Goal: Contribute content: Contribute content

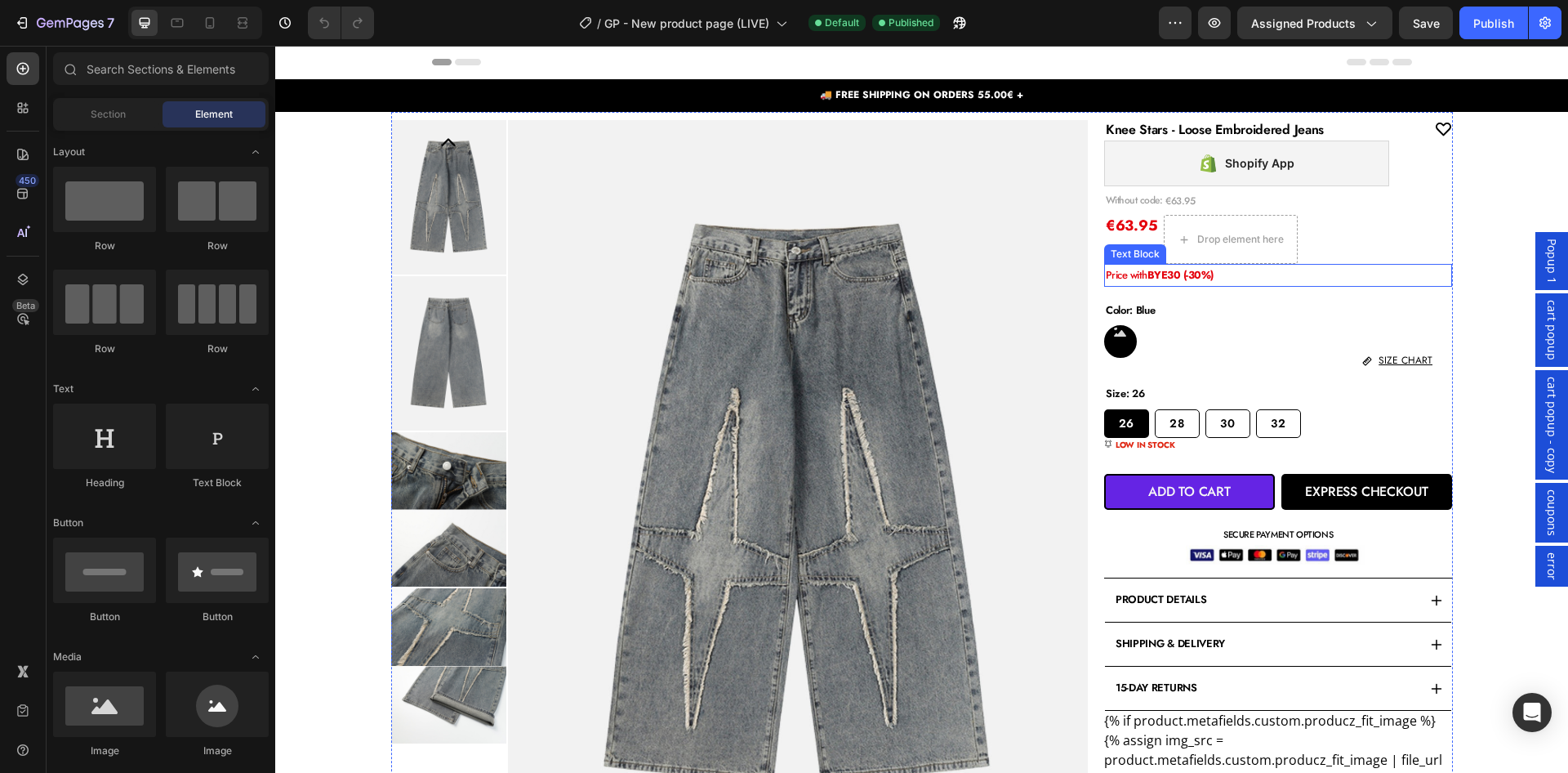
click at [1267, 274] on p "Price with BYE30 (-30%)" at bounding box center [1278, 275] width 345 height 19
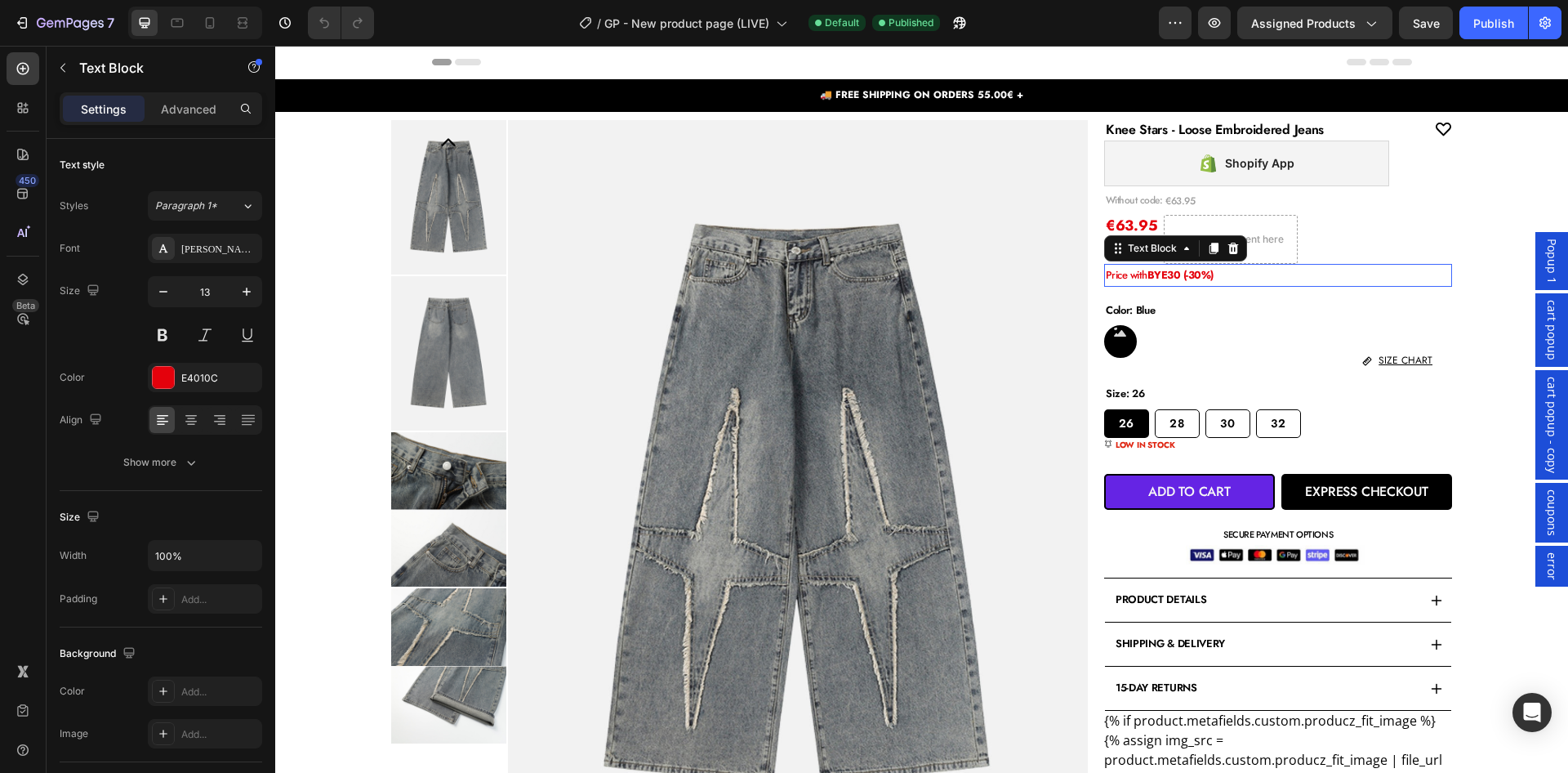
click at [1171, 279] on strong "BYE30 (-30%)" at bounding box center [1180, 275] width 66 height 16
drag, startPoint x: 208, startPoint y: 22, endPoint x: 66, endPoint y: 342, distance: 350.1
click at [208, 22] on icon at bounding box center [210, 23] width 17 height 17
type input "12"
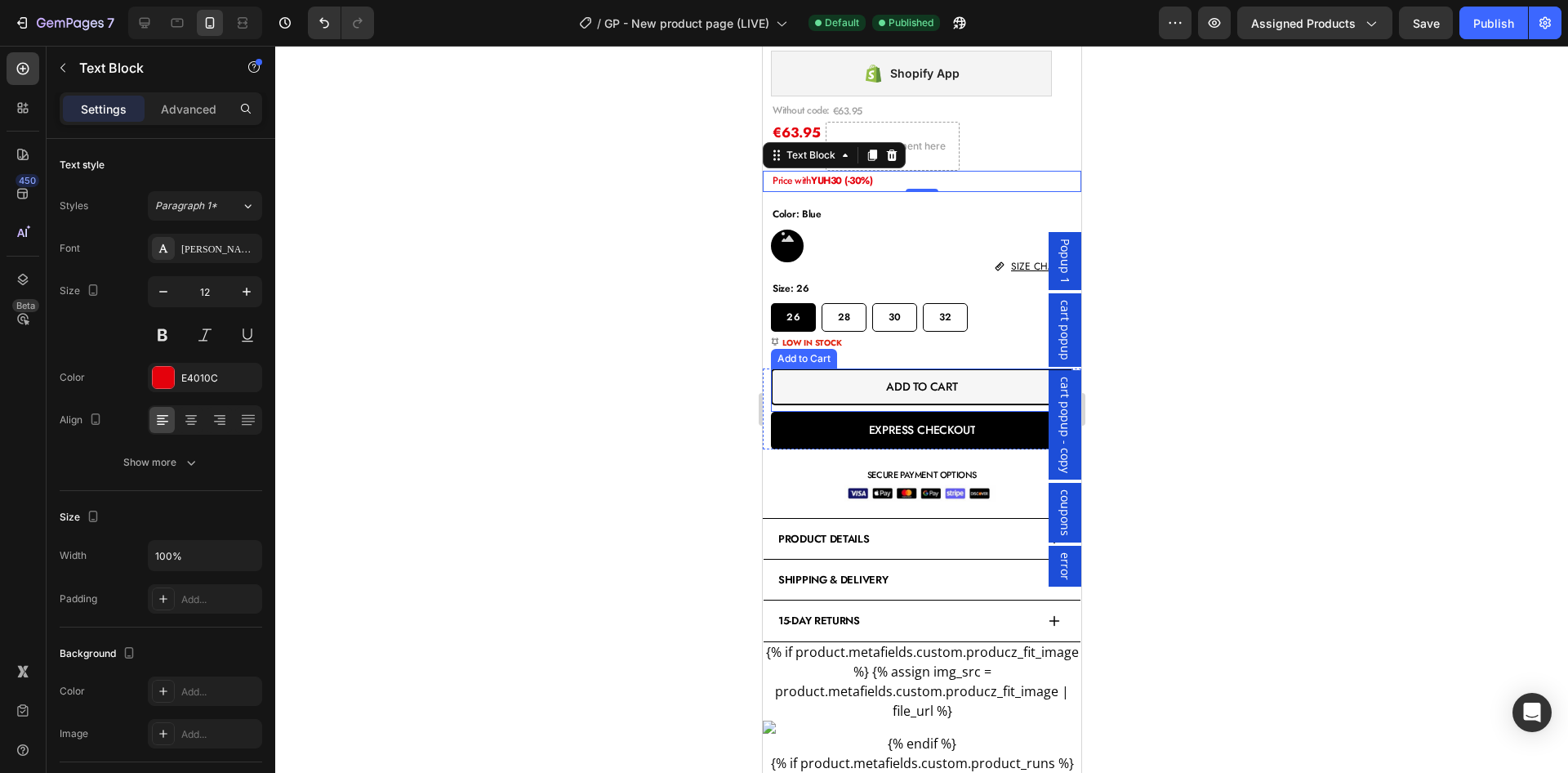
scroll to position [575, 0]
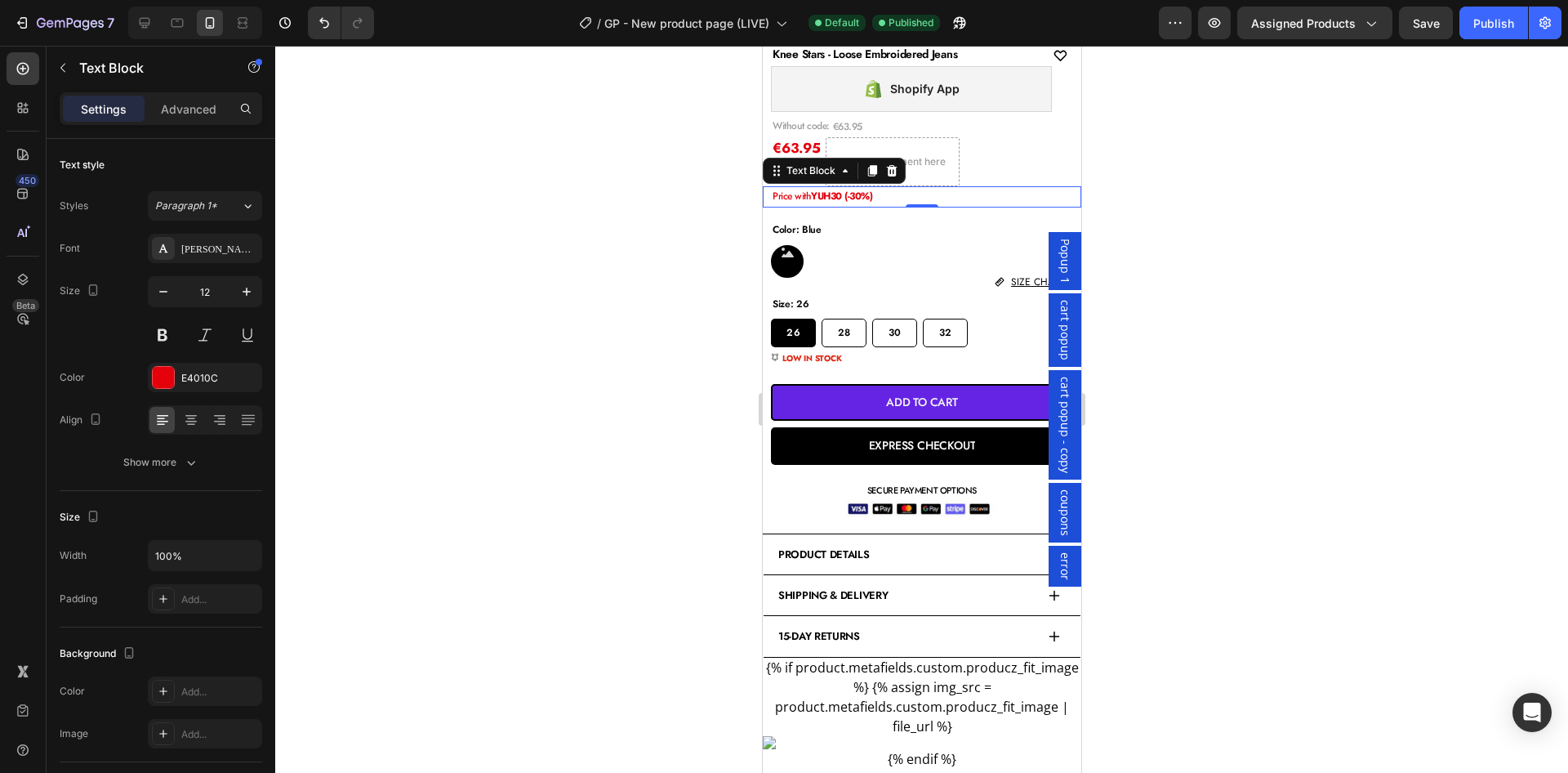
click at [1291, 203] on div at bounding box center [921, 409] width 1292 height 727
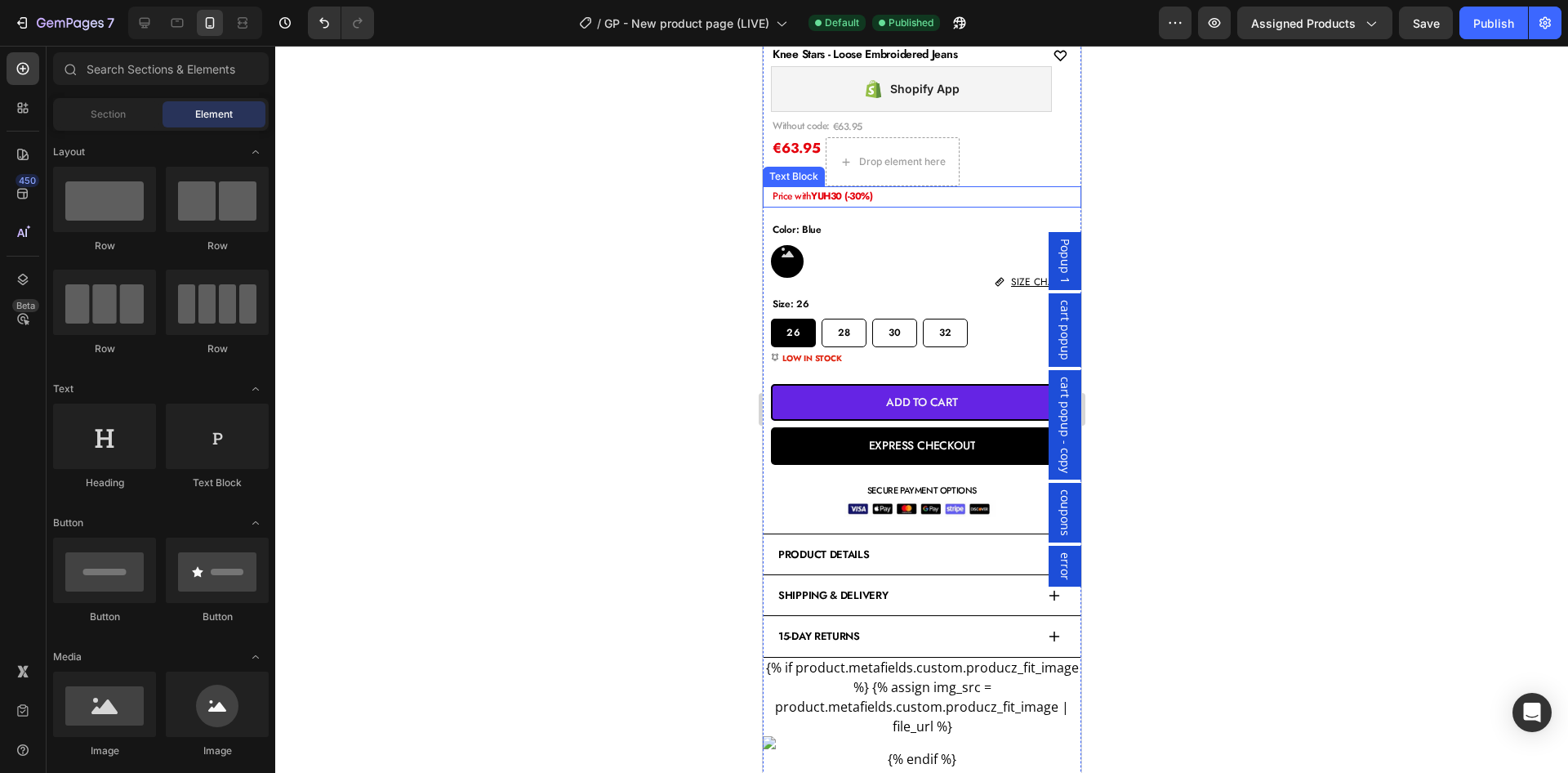
click at [952, 198] on p "Price with YUH30 (-30%)" at bounding box center [926, 197] width 307 height 18
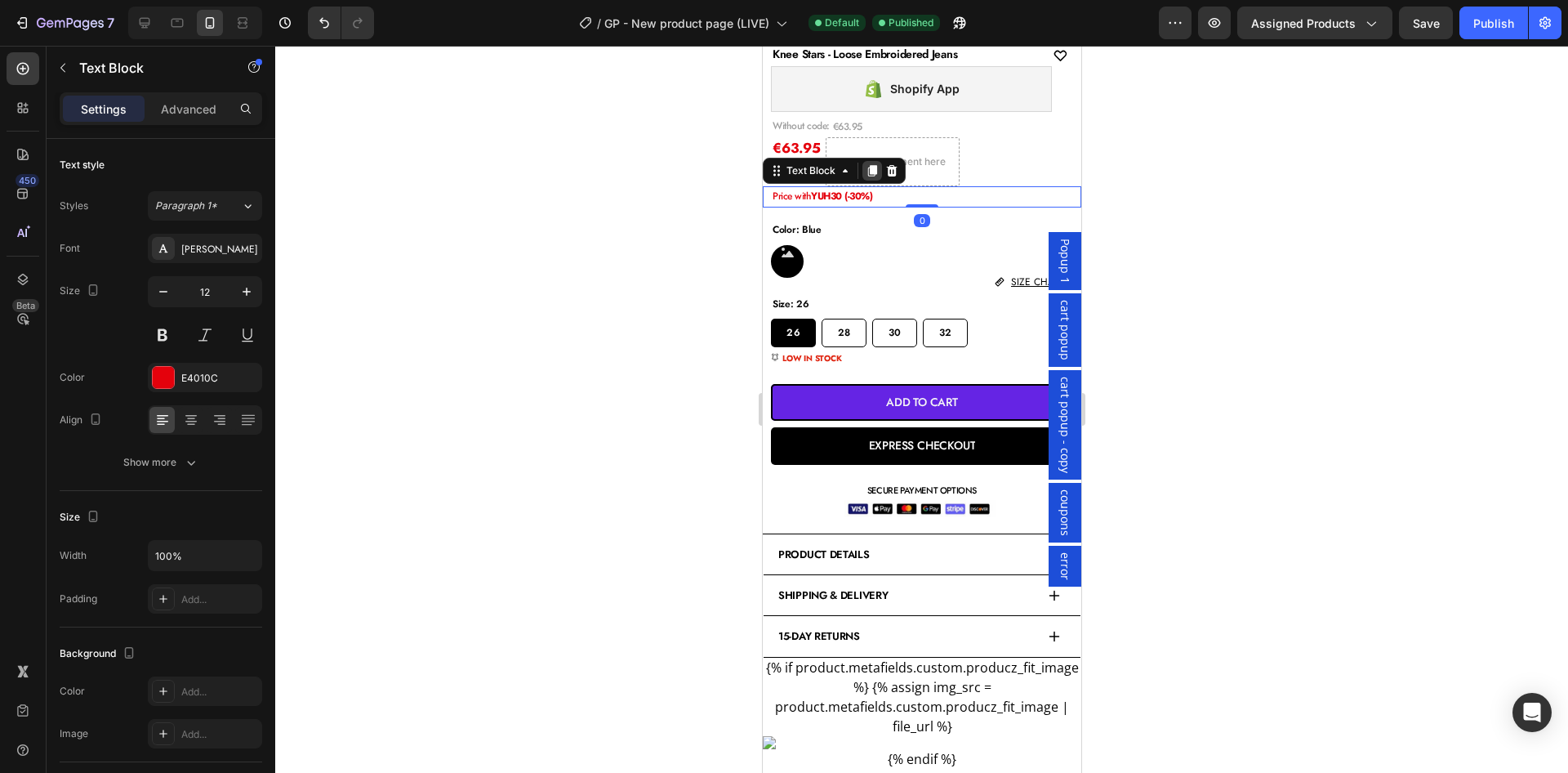
click at [873, 171] on icon at bounding box center [872, 172] width 9 height 12
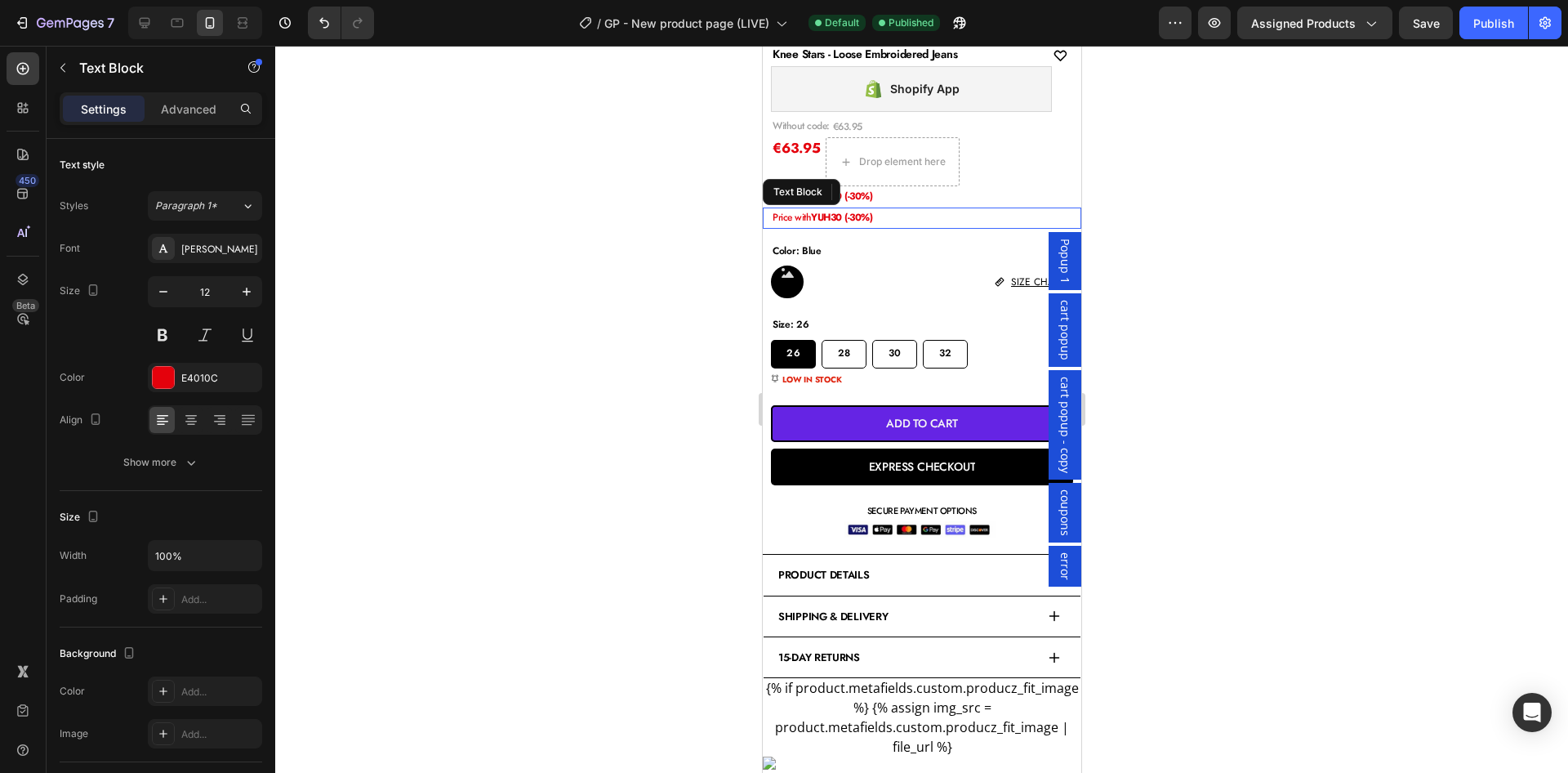
drag, startPoint x: 965, startPoint y: 199, endPoint x: 950, endPoint y: 198, distance: 15.0
click at [965, 198] on p "Price with YUH30 (-30%)" at bounding box center [926, 197] width 307 height 18
click at [899, 179] on div at bounding box center [891, 171] width 20 height 20
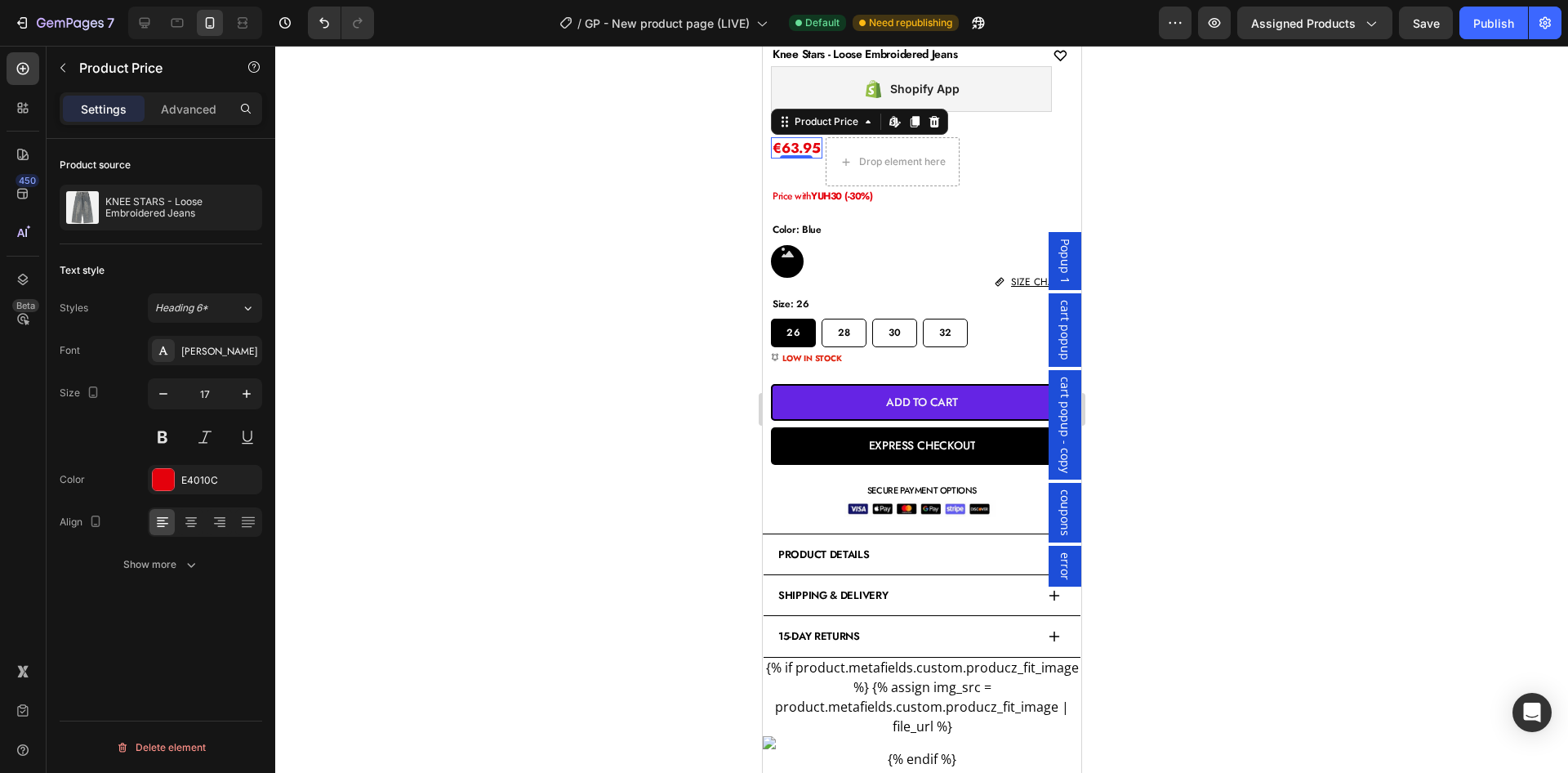
click at [1302, 354] on div at bounding box center [921, 409] width 1292 height 727
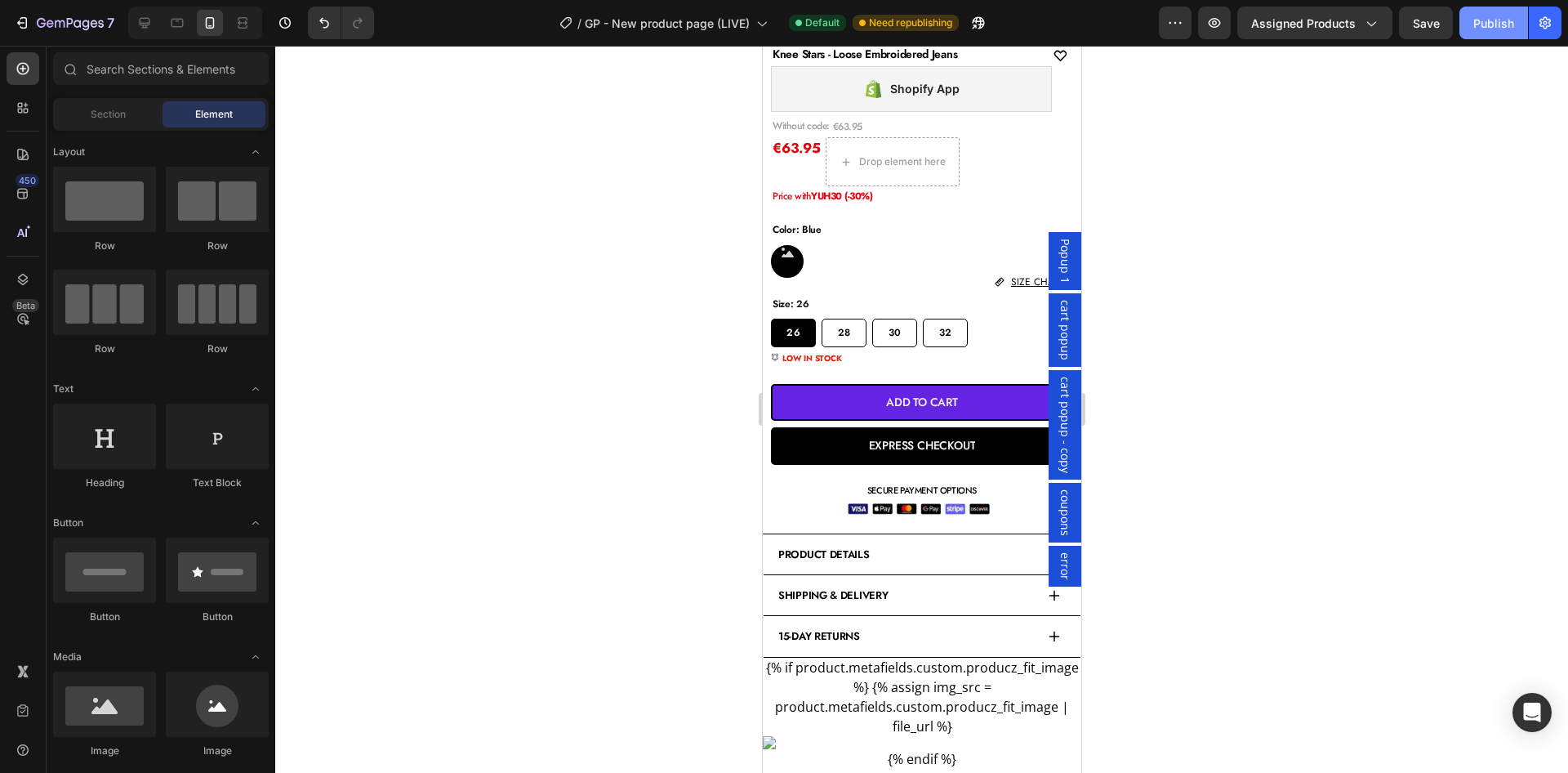
click at [1501, 24] on div "Publish" at bounding box center [1493, 23] width 41 height 17
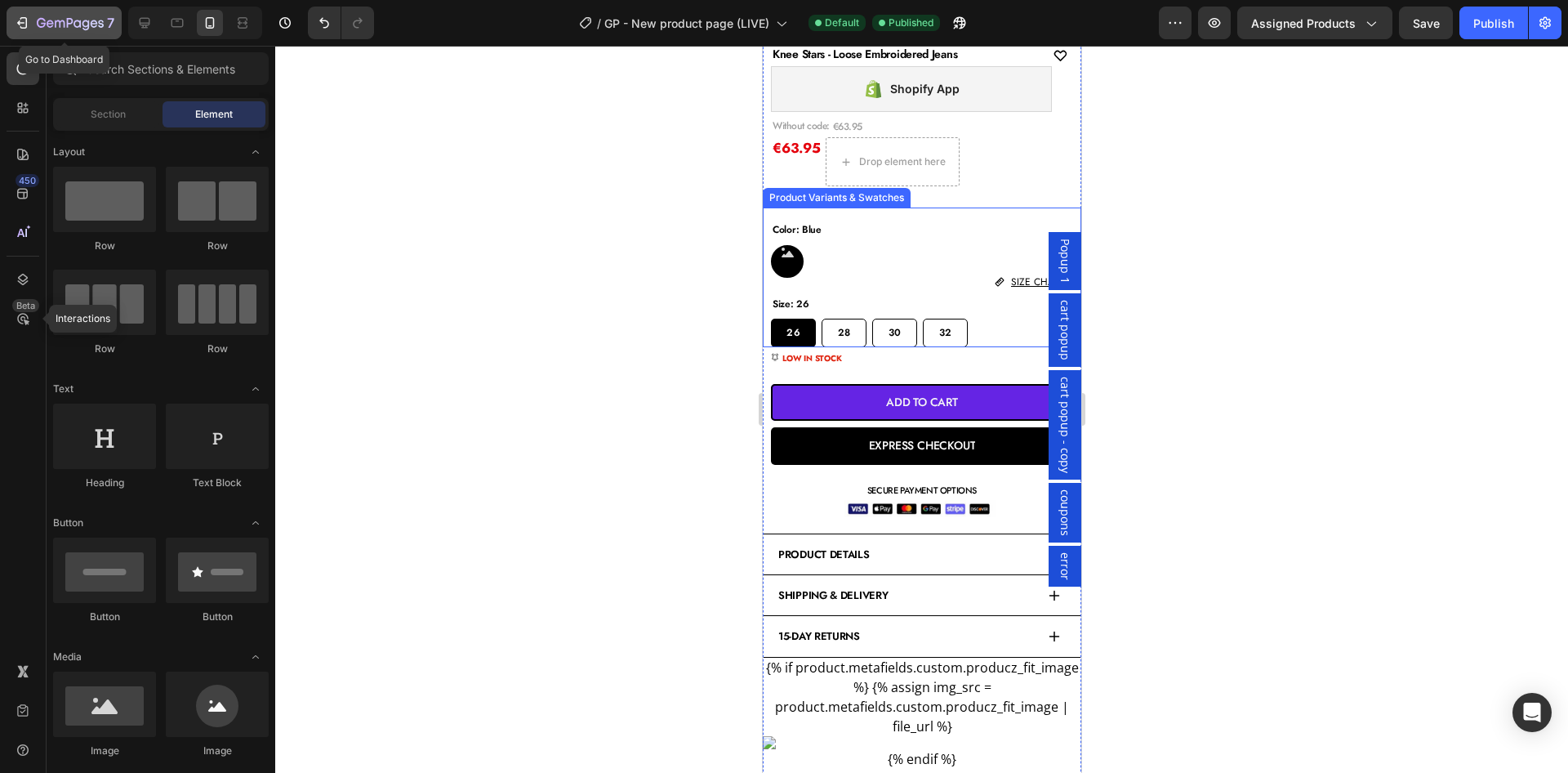
click at [47, 23] on icon "button" at bounding box center [50, 23] width 7 height 7
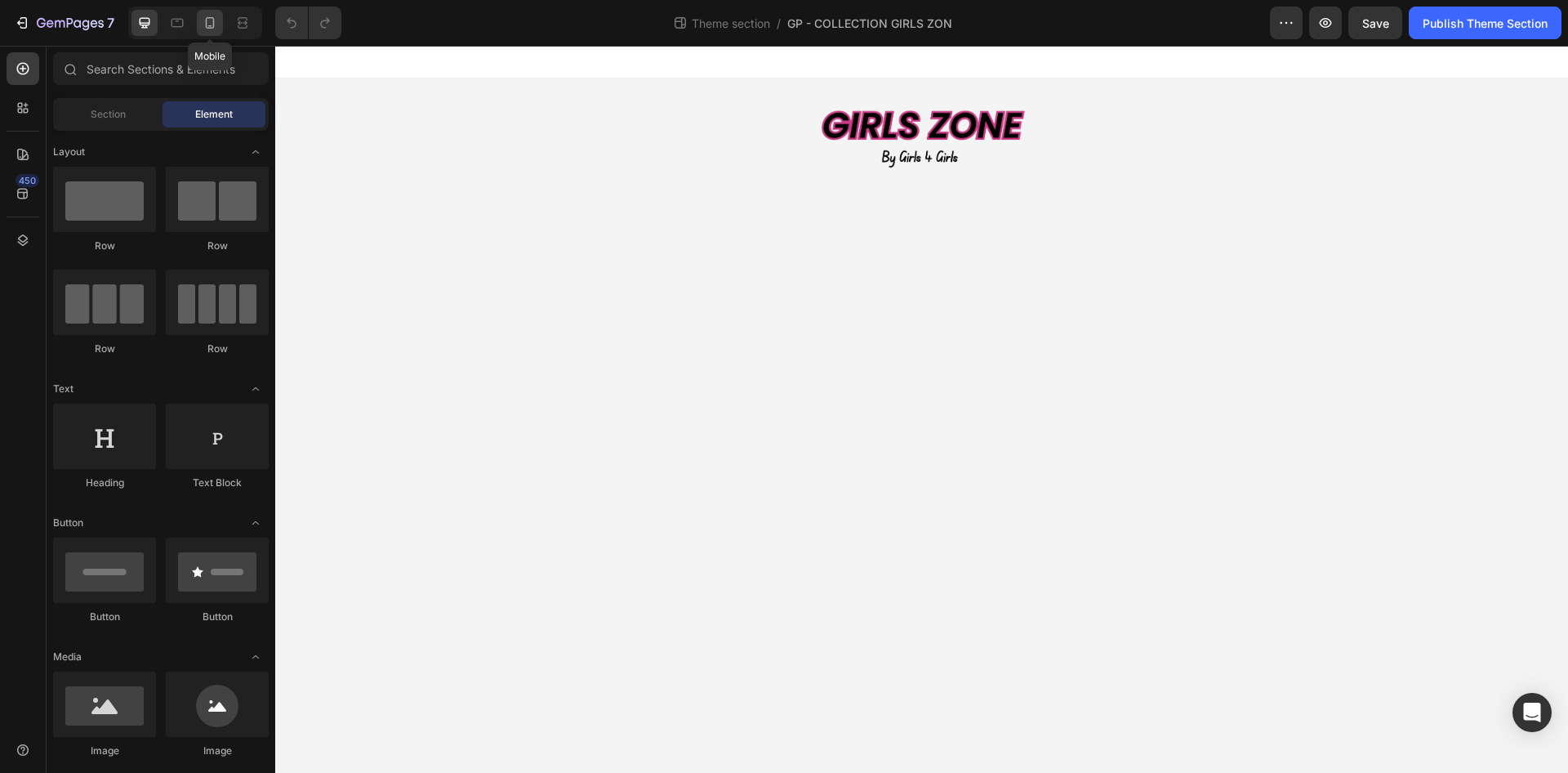
click at [202, 17] on div at bounding box center [209, 22] width 26 height 26
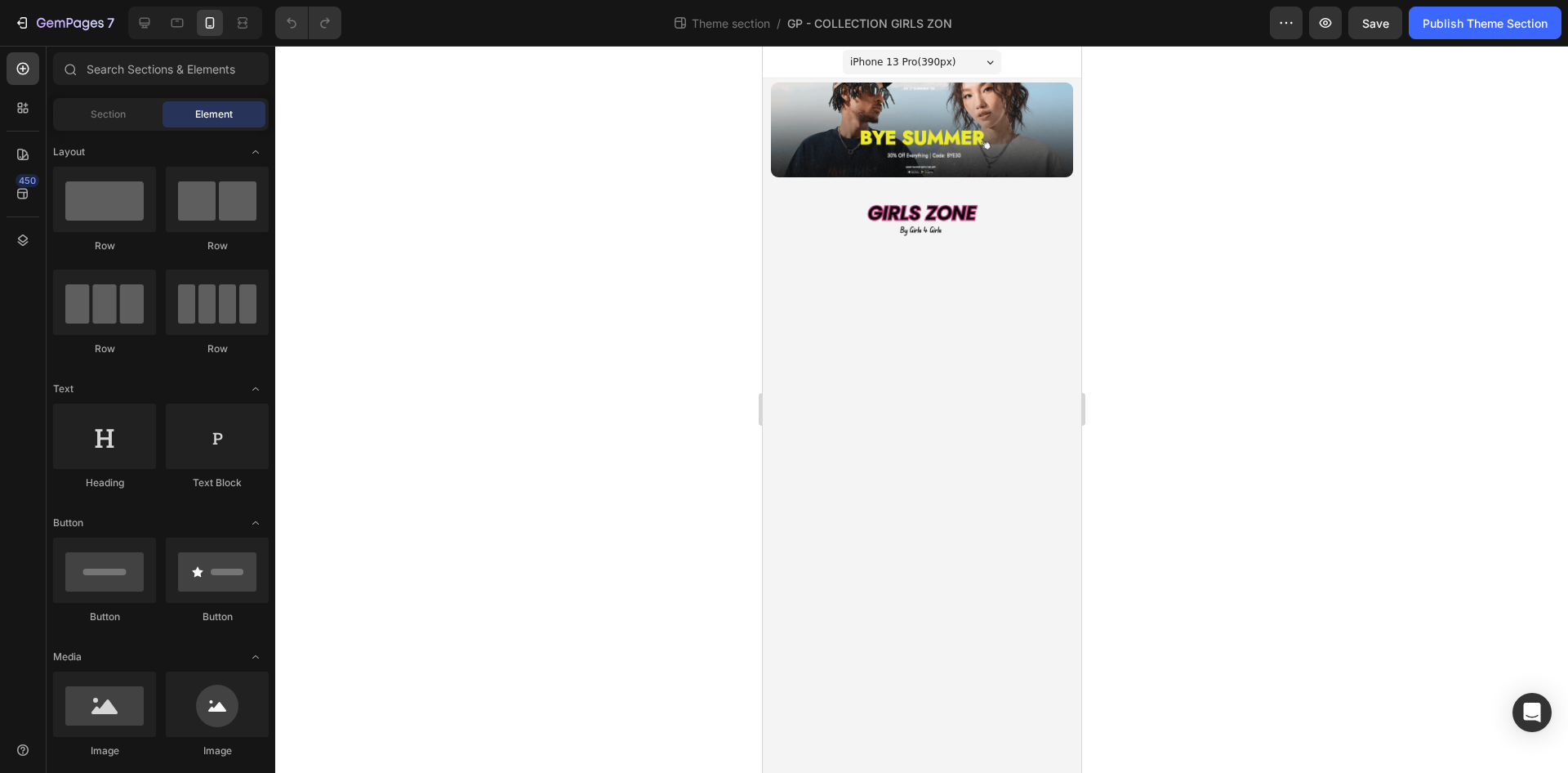
click at [839, 115] on img at bounding box center [921, 130] width 302 height 95
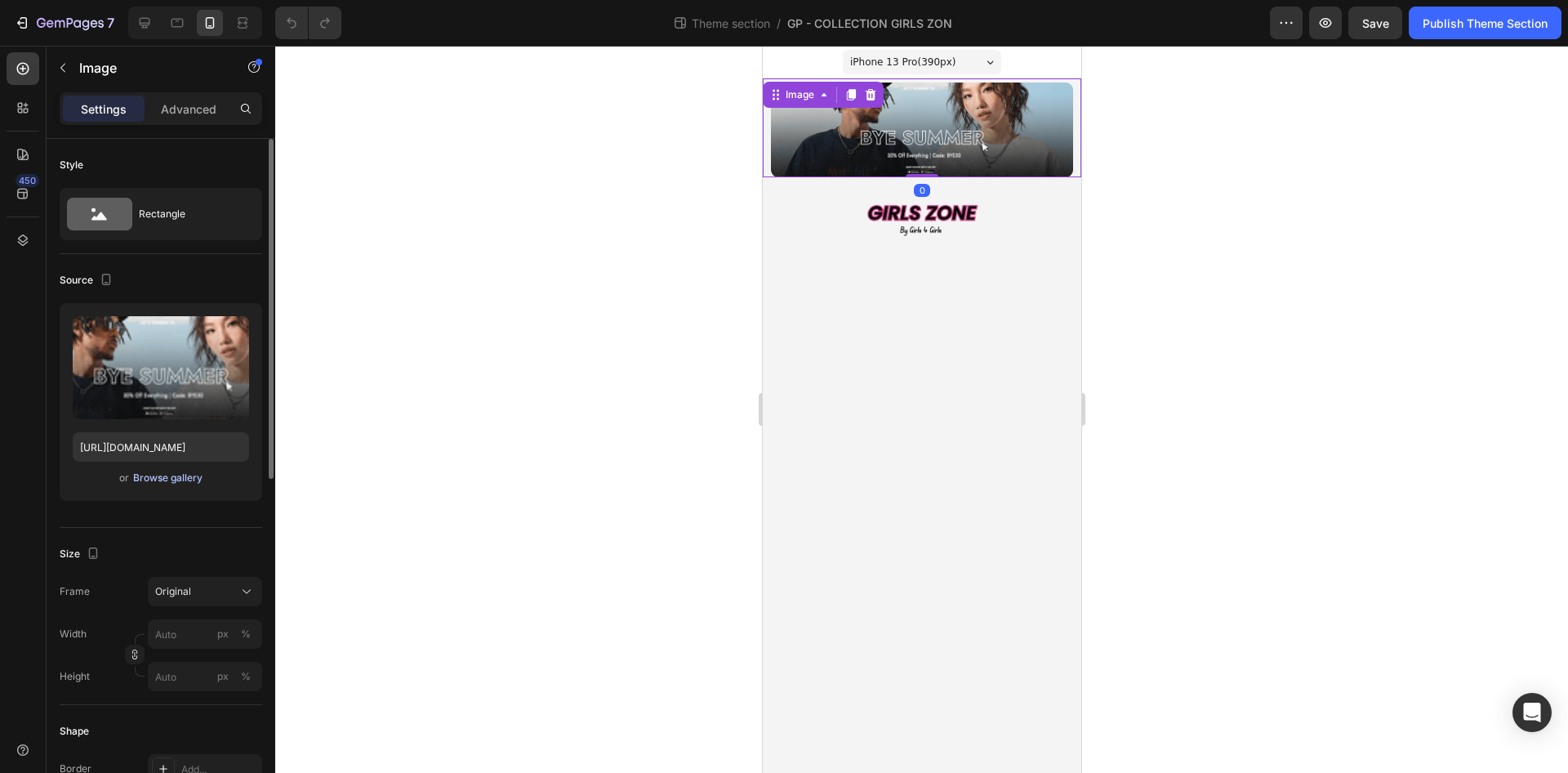
click at [195, 479] on div "Browse gallery" at bounding box center [168, 478] width 70 height 15
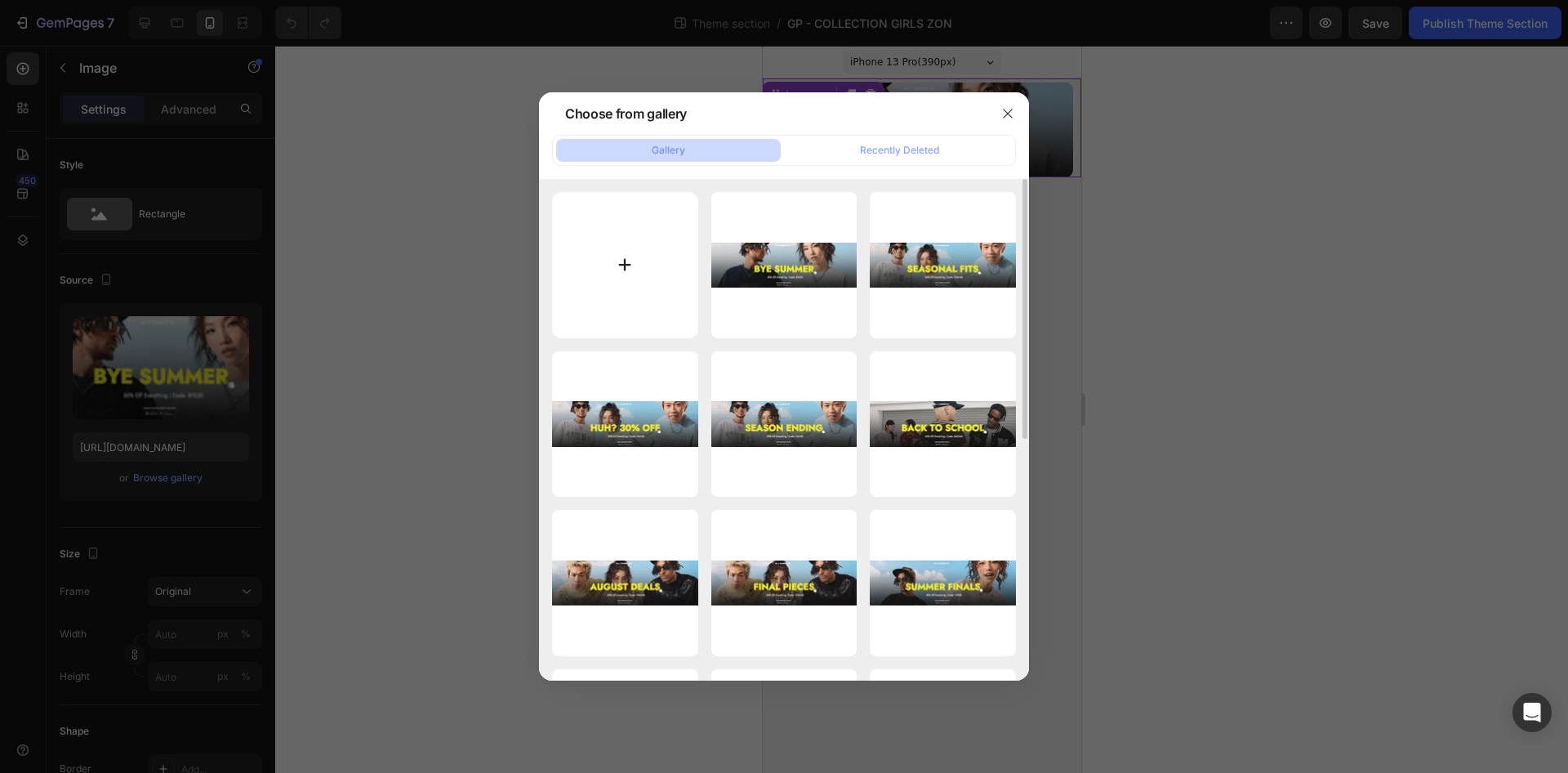
click at [576, 282] on input "file" at bounding box center [625, 265] width 146 height 146
type input "C:\fakepath\DESIGNS PC 2025(161).gif"
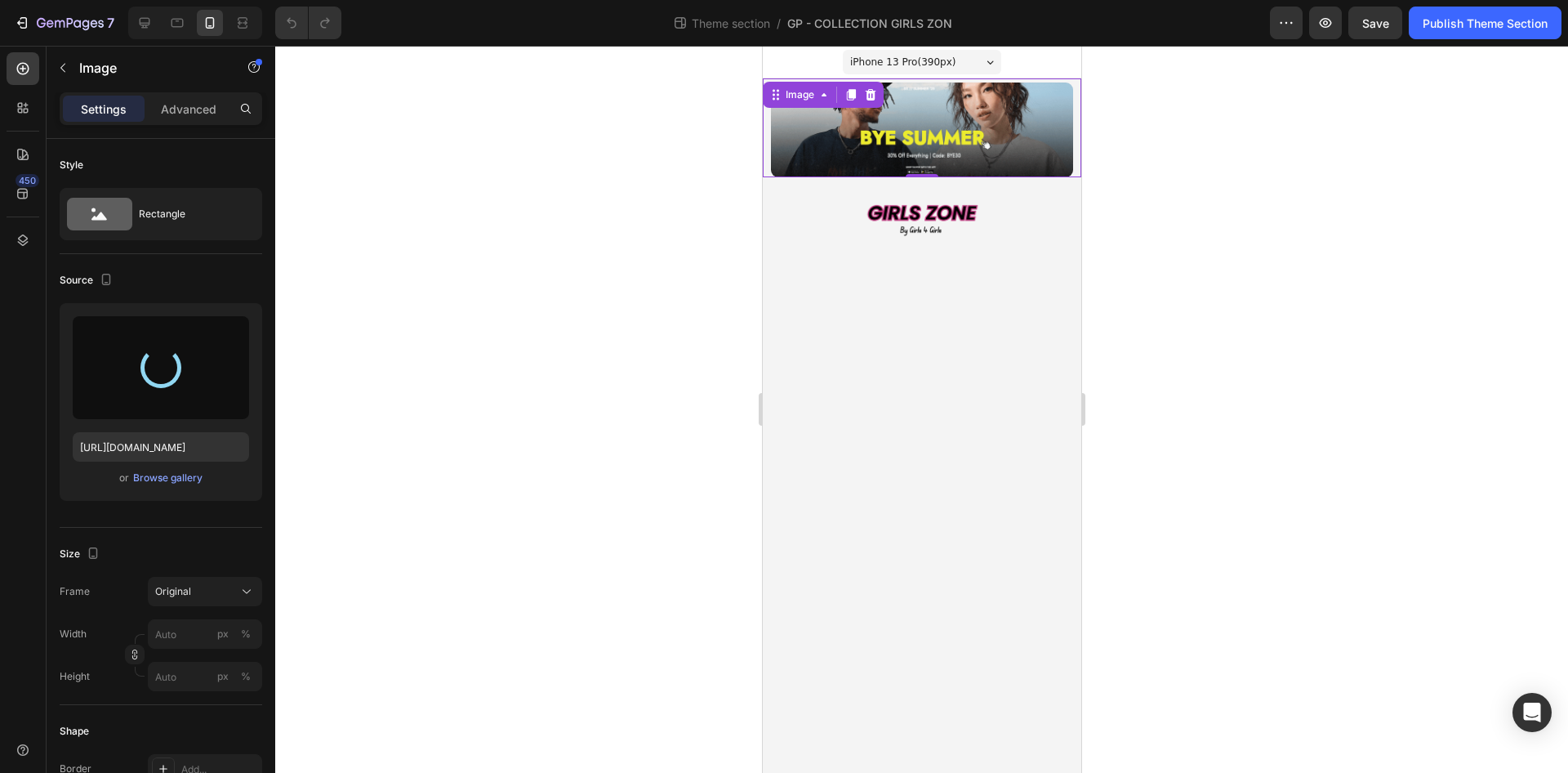
type input "[URL][DOMAIN_NAME]"
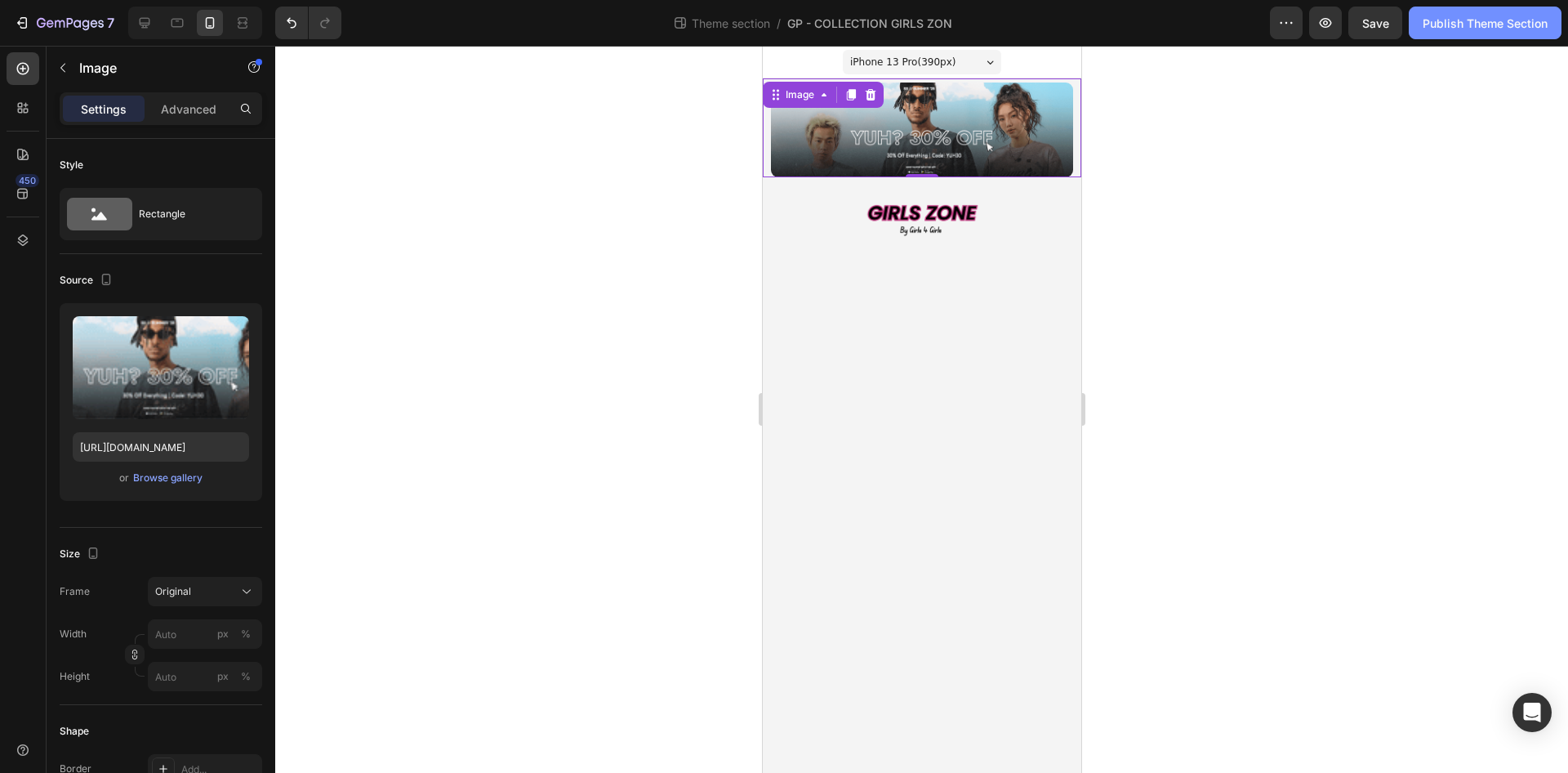
click at [1478, 24] on div "Publish Theme Section" at bounding box center [1485, 23] width 125 height 17
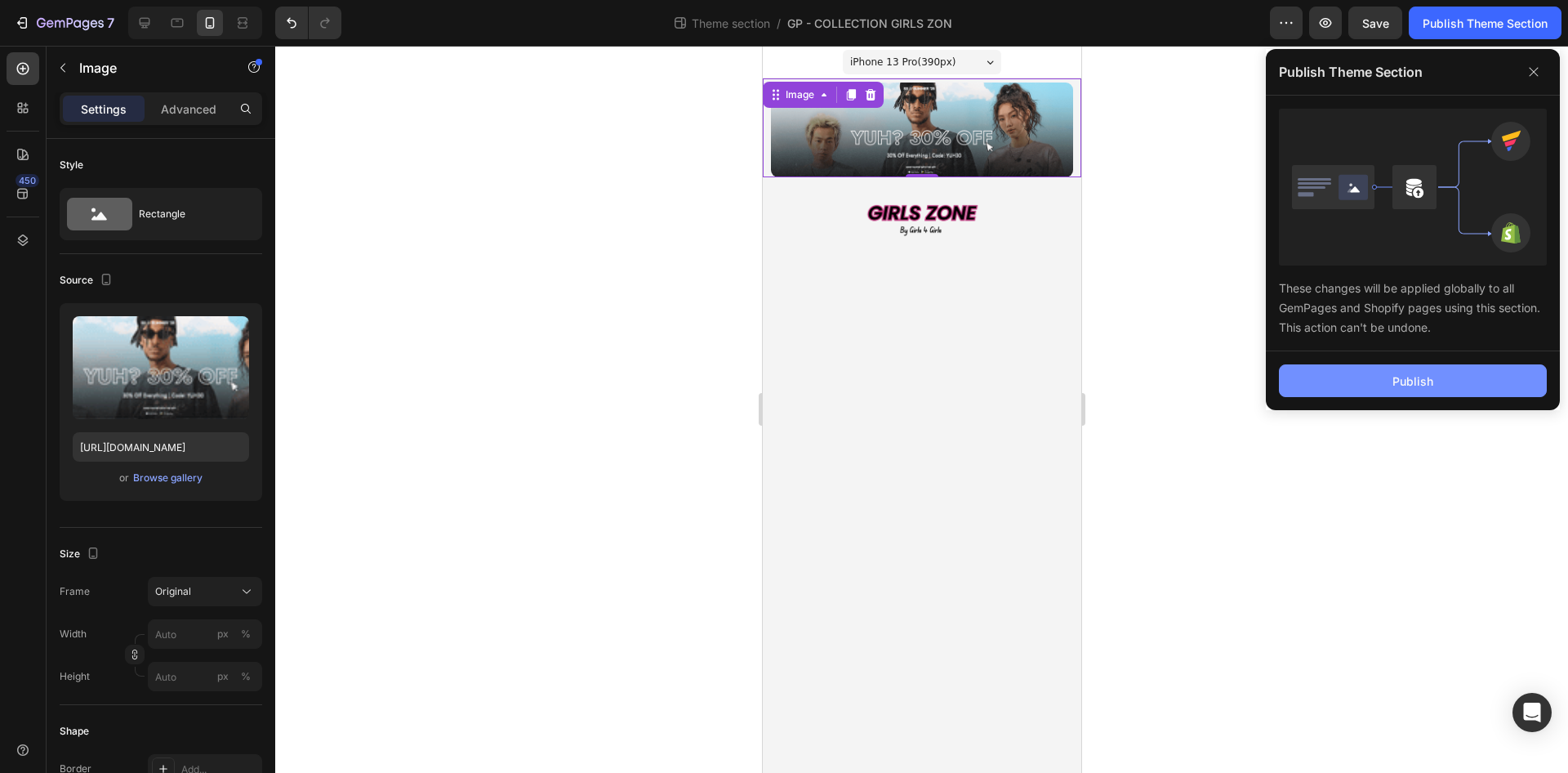
click at [1332, 386] on button "Publish" at bounding box center [1413, 380] width 268 height 32
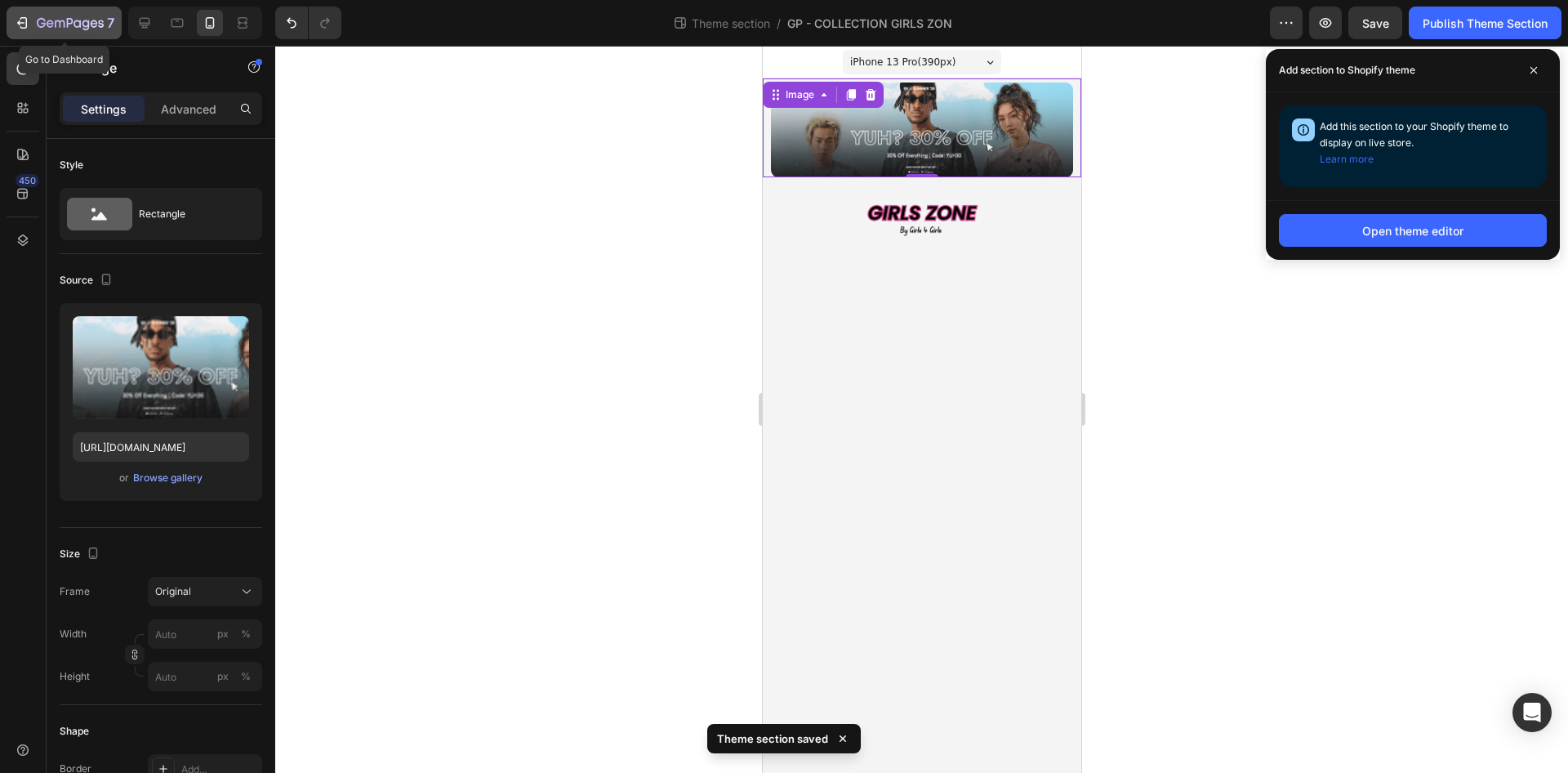
click at [37, 34] on button "7" at bounding box center [64, 22] width 115 height 32
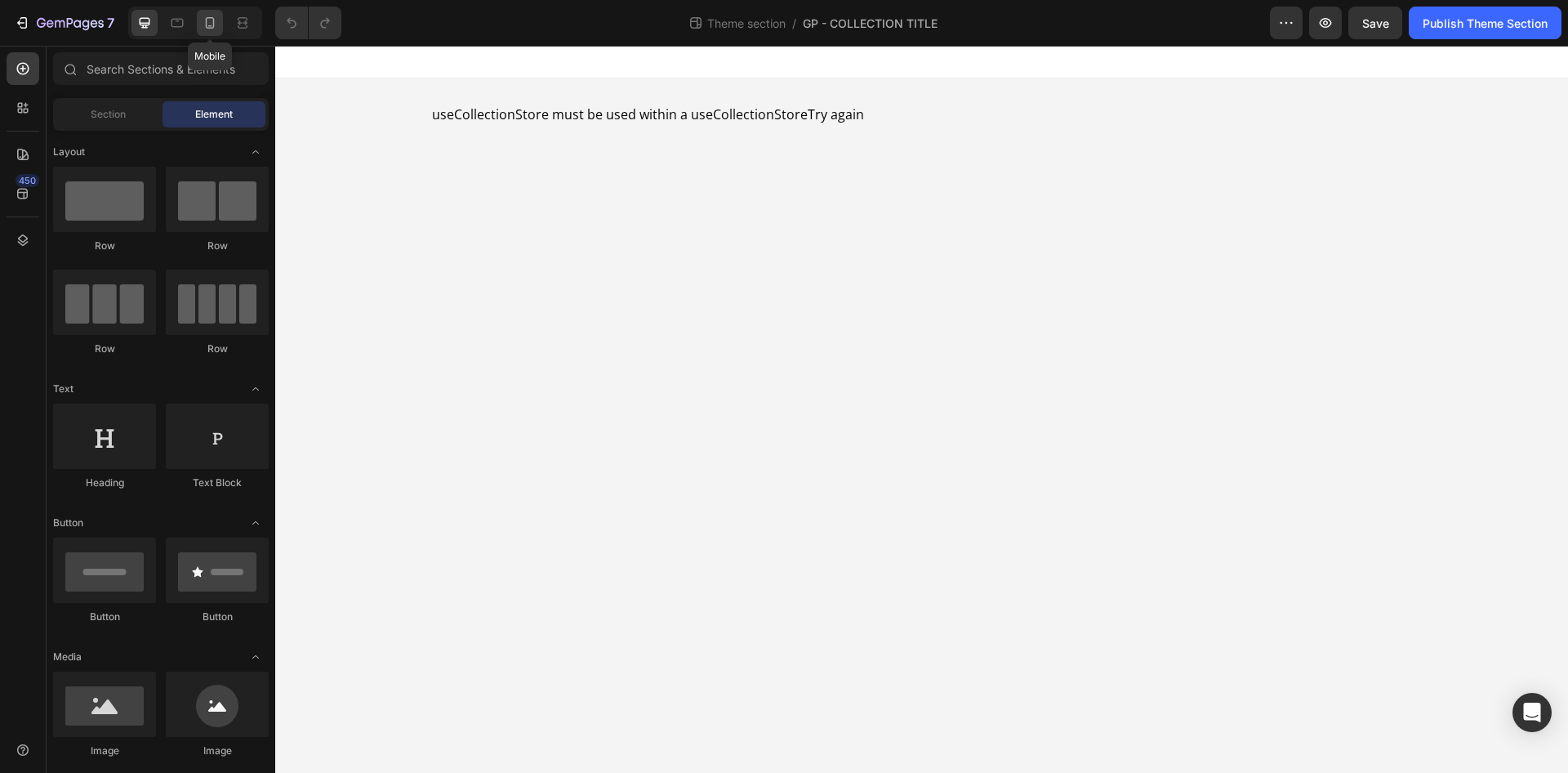
click at [217, 27] on icon at bounding box center [210, 23] width 17 height 17
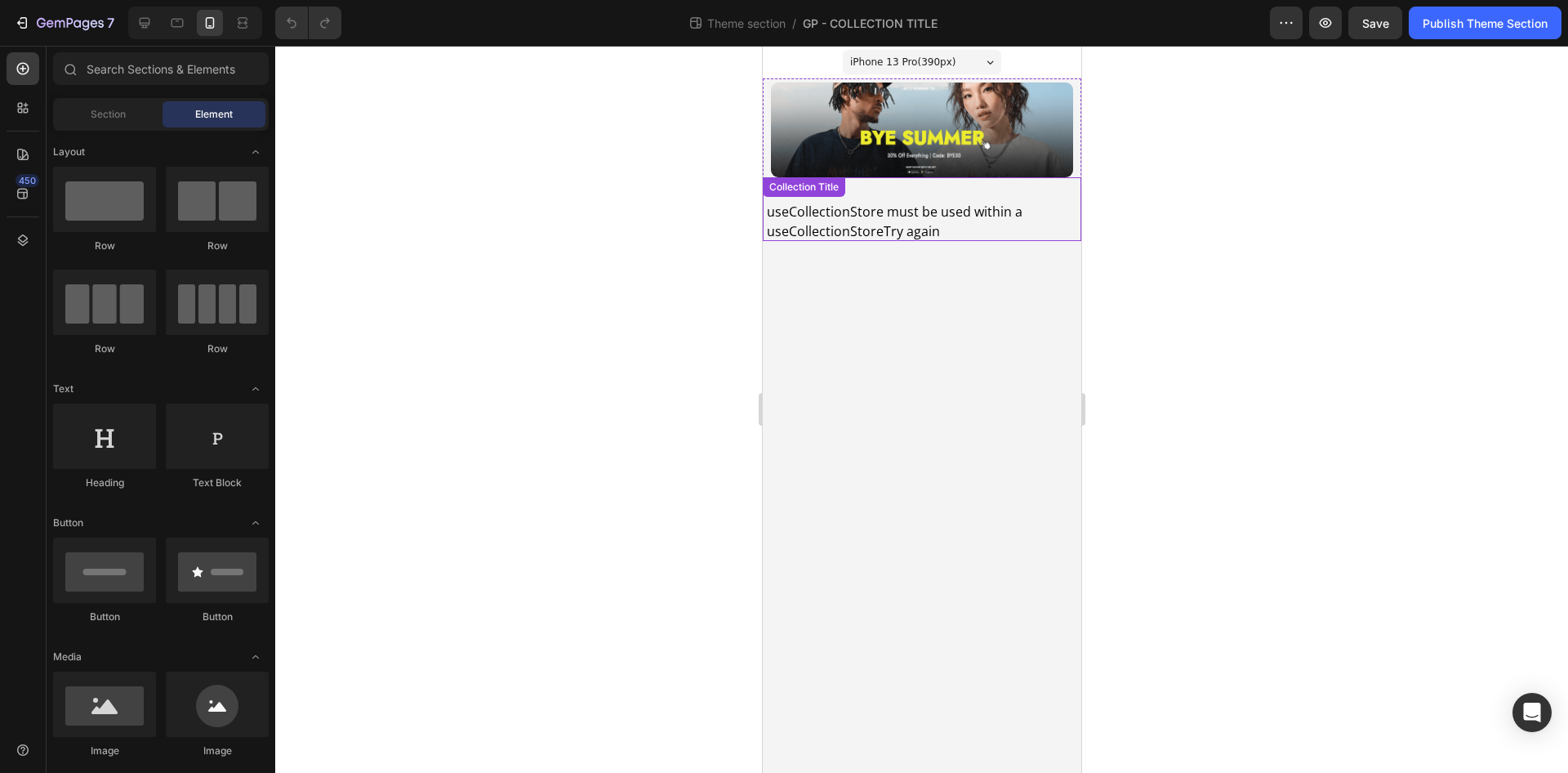
click at [939, 108] on img at bounding box center [921, 130] width 302 height 95
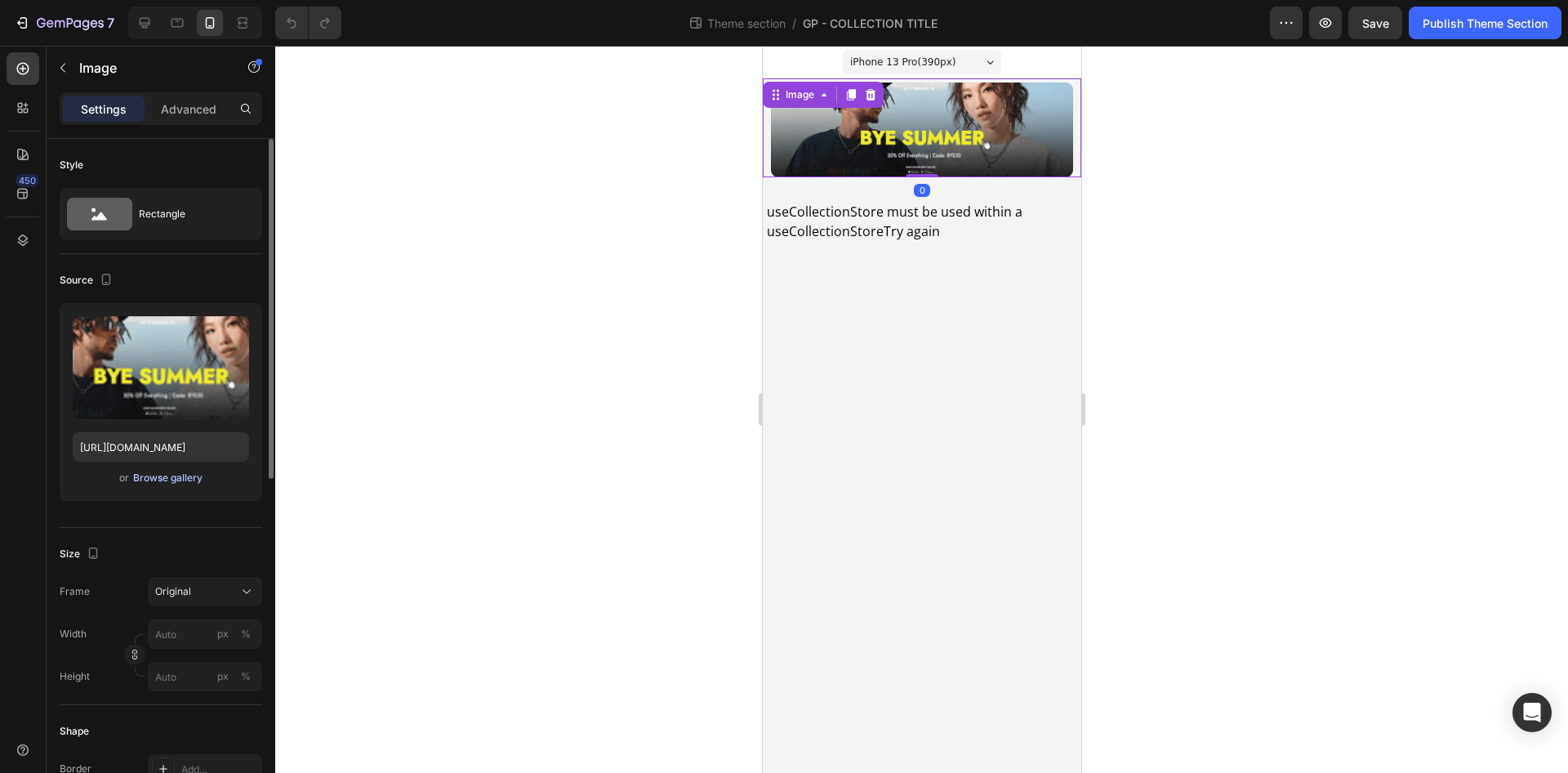
click at [181, 475] on div "Browse gallery" at bounding box center [168, 478] width 70 height 15
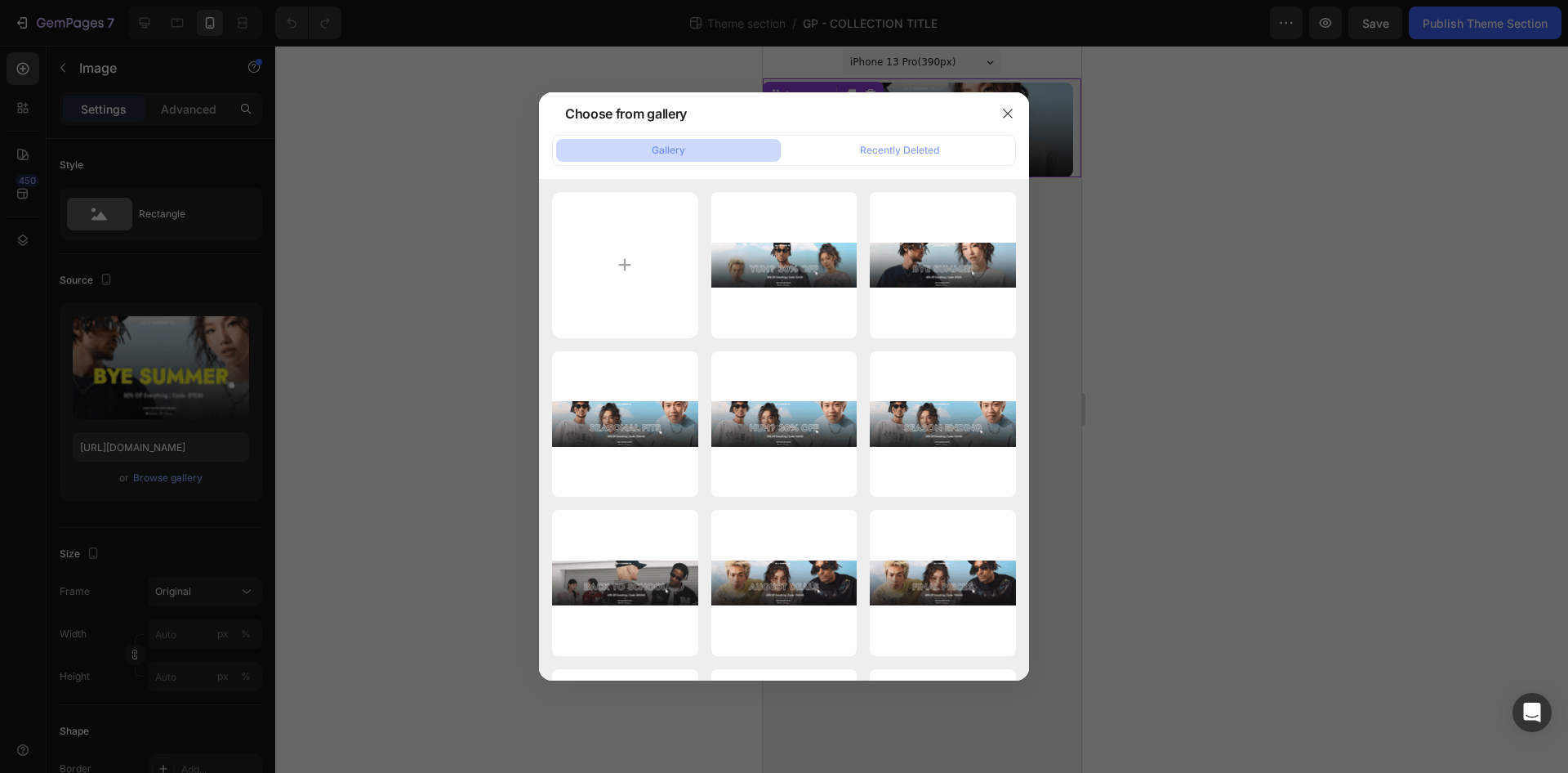
click at [0, 0] on div "DESIGNS PC 2025(161).gif 352.41 kb" at bounding box center [0, 0] width 0 height 0
type input "[URL][DOMAIN_NAME]"
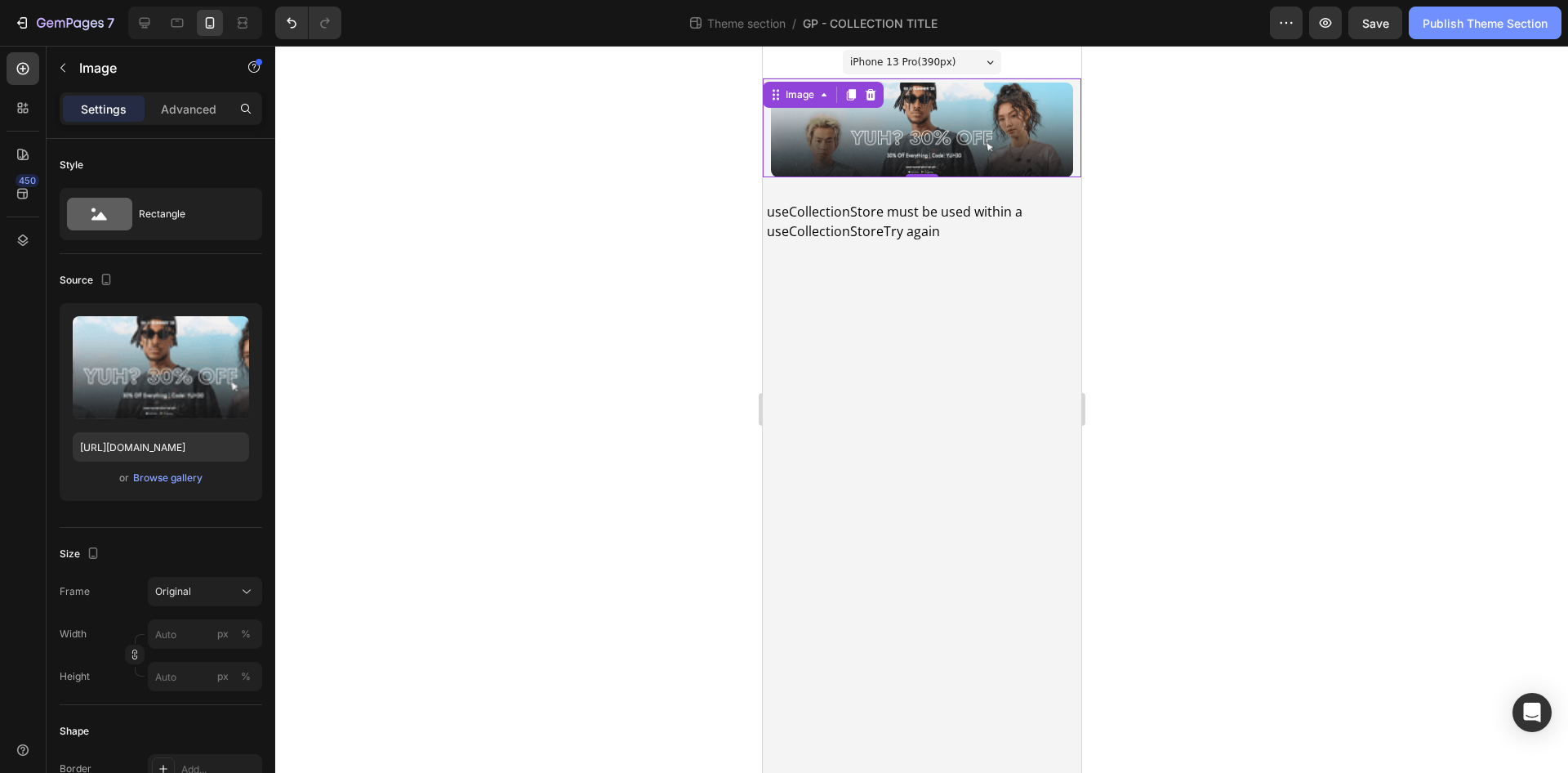
click at [1522, 12] on button "Publish Theme Section" at bounding box center [1485, 22] width 153 height 32
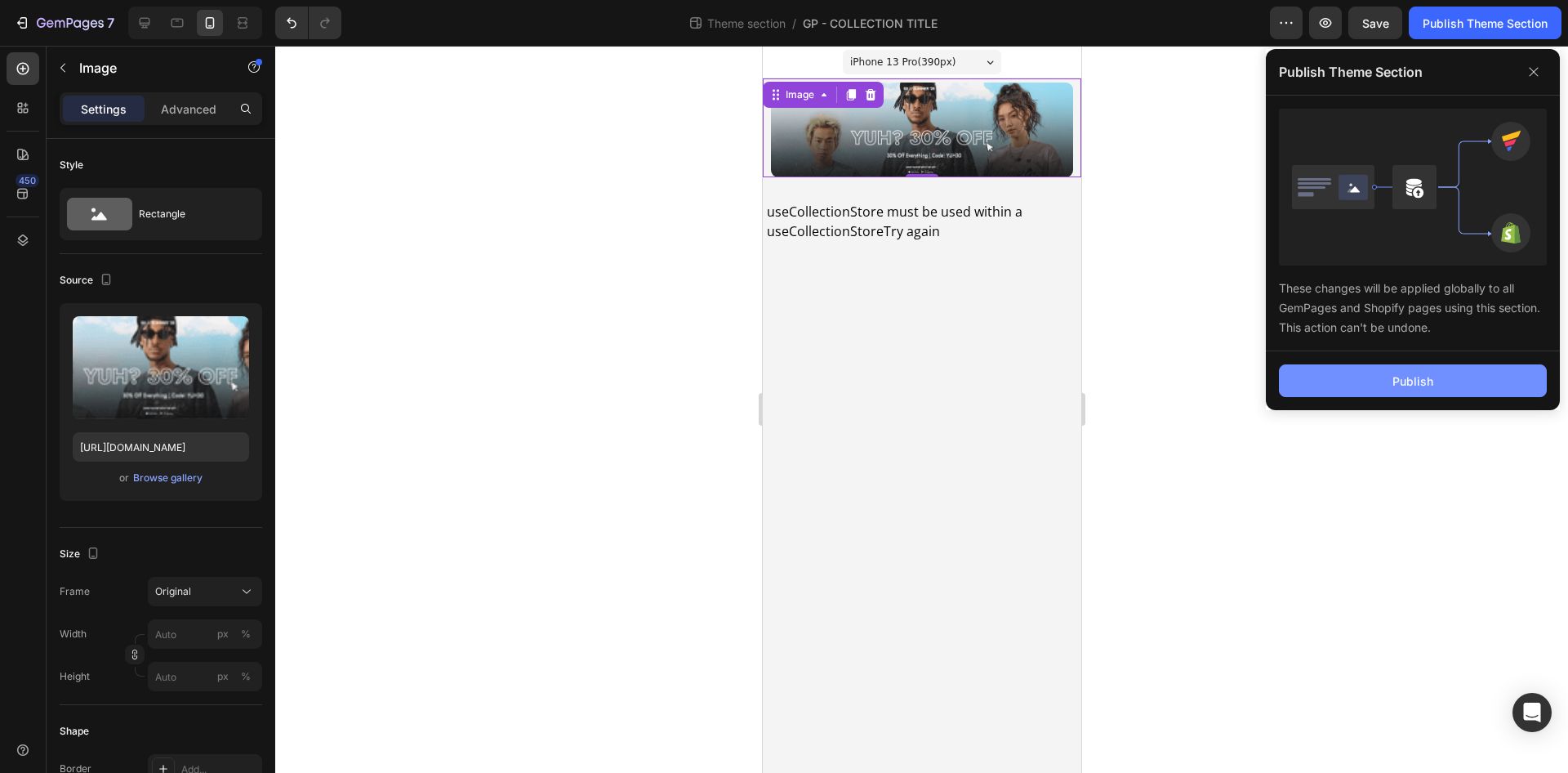
click at [1376, 380] on button "Publish" at bounding box center [1413, 380] width 268 height 32
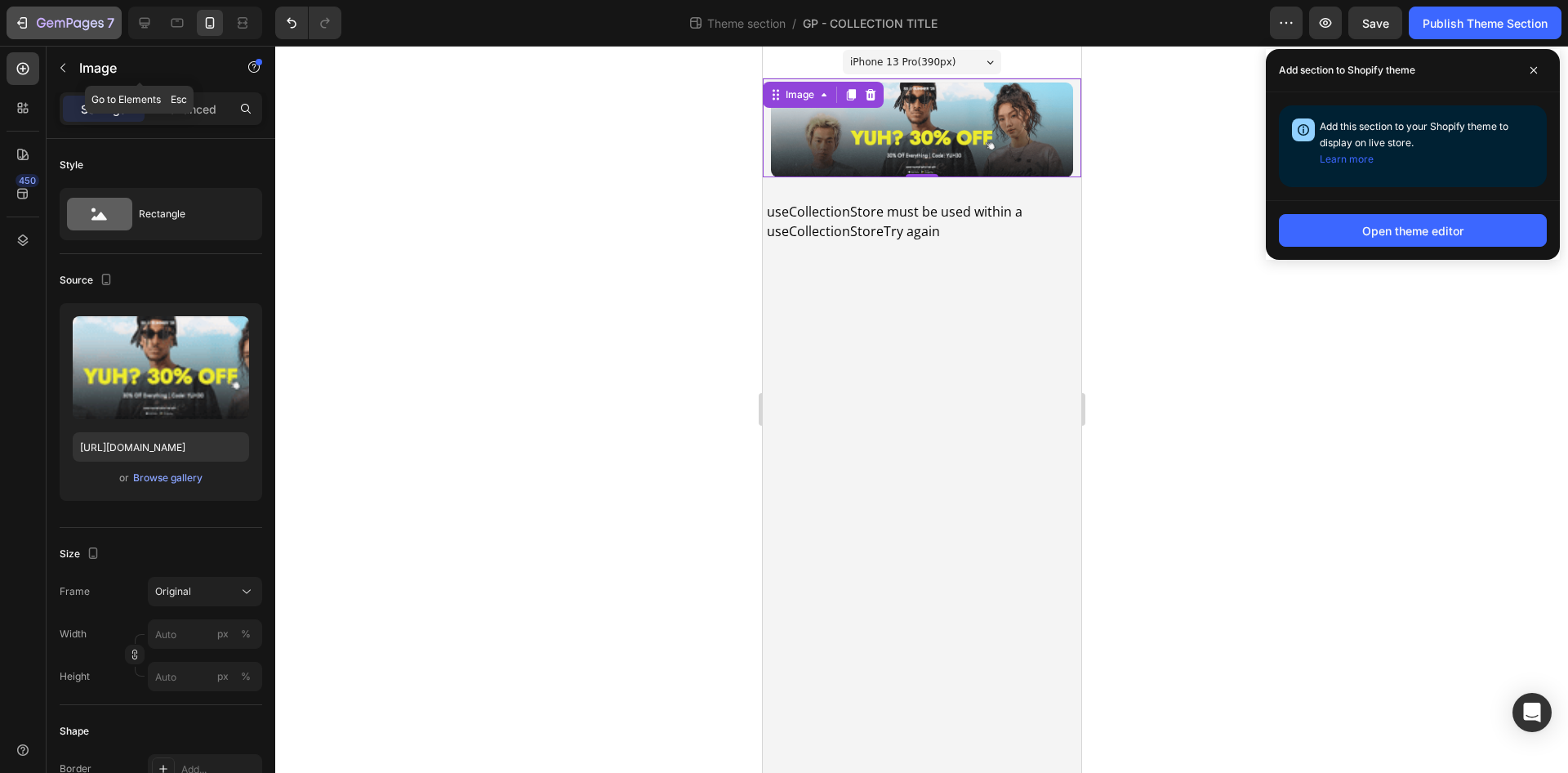
click at [82, 31] on div "7" at bounding box center [75, 23] width 77 height 20
